Goal: Information Seeking & Learning: Learn about a topic

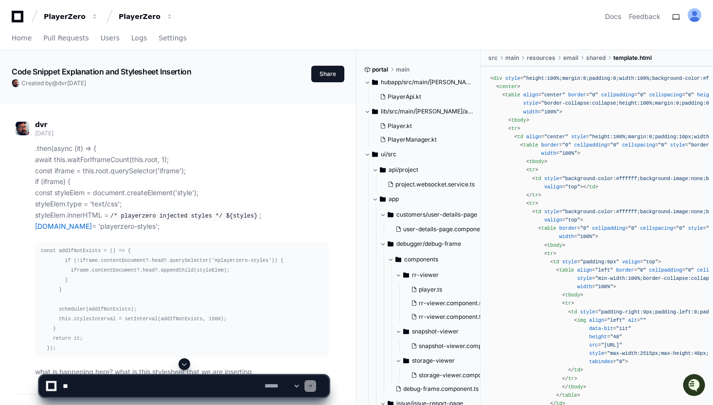
click at [124, 163] on p ".then(async (it) => { await this.waitForIframeCount(this.root, 1); const iframe…" at bounding box center [182, 187] width 294 height 89
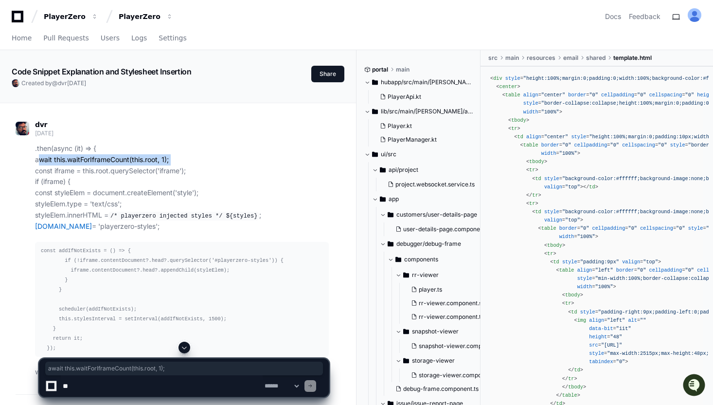
click at [100, 168] on p ".then(async (it) => { await this.waitForIframeCount(this.root, 1); const iframe…" at bounding box center [182, 187] width 294 height 89
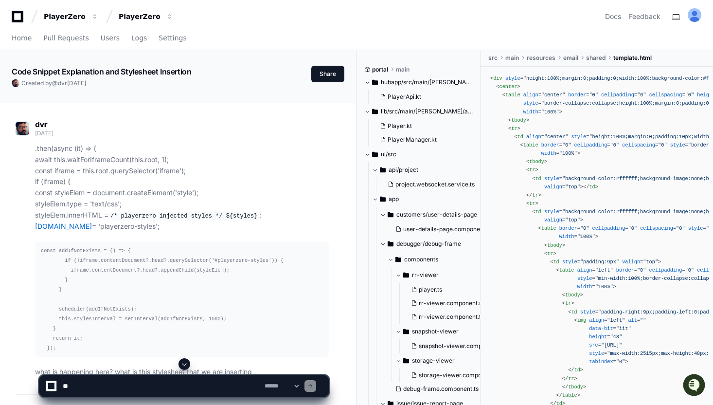
click at [100, 168] on p ".then(async (it) => { await this.waitForIframeCount(this.root, 1); const iframe…" at bounding box center [182, 187] width 294 height 89
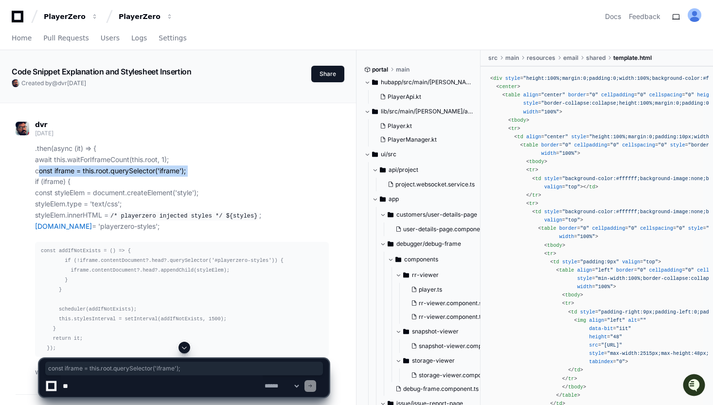
click at [75, 175] on p ".then(async (it) => { await this.waitForIframeCount(this.root, 1); const iframe…" at bounding box center [182, 187] width 294 height 89
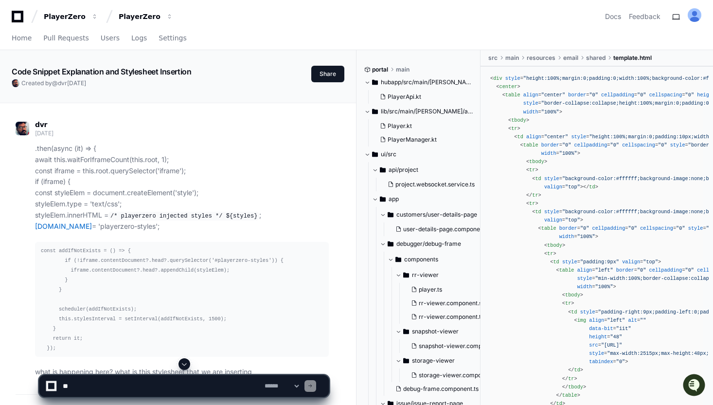
scroll to position [0, 0]
click at [277, 228] on p ".then(async (it) => { await this.waitForIframeCount(this.root, 1); const iframe…" at bounding box center [182, 187] width 294 height 89
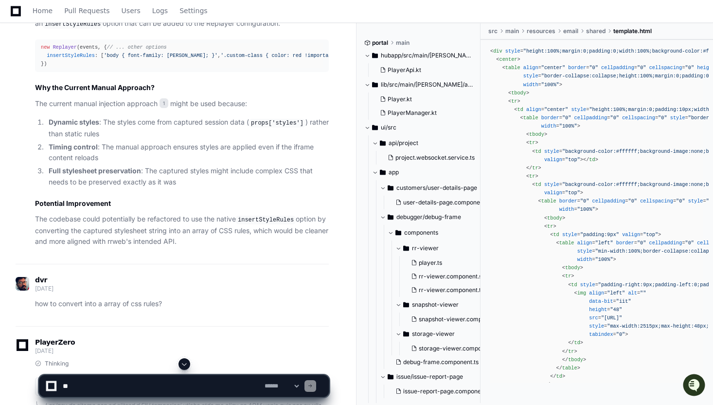
scroll to position [1390, 0]
